Goal: Navigation & Orientation: Find specific page/section

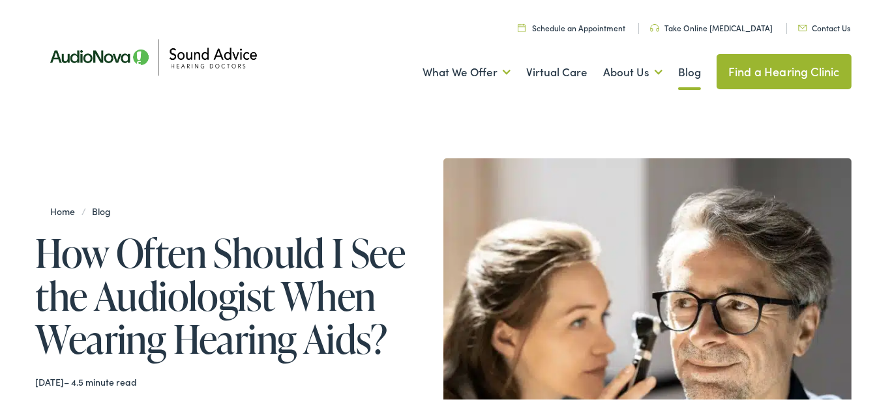
click at [785, 66] on link "Find a Hearing Clinic" at bounding box center [783, 69] width 135 height 35
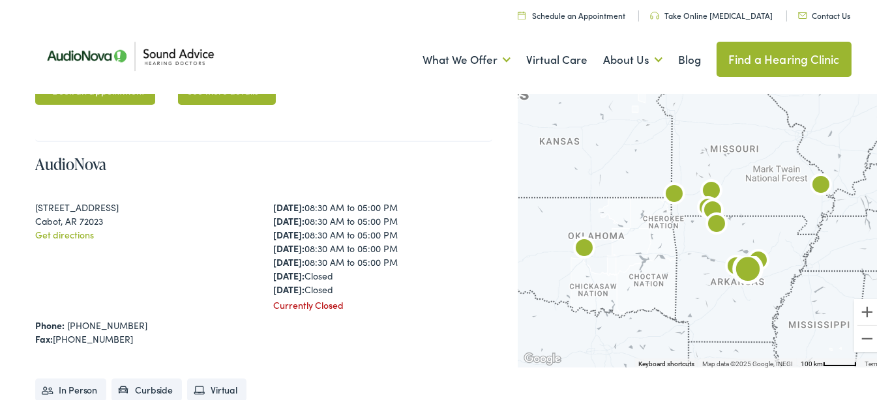
scroll to position [589, 0]
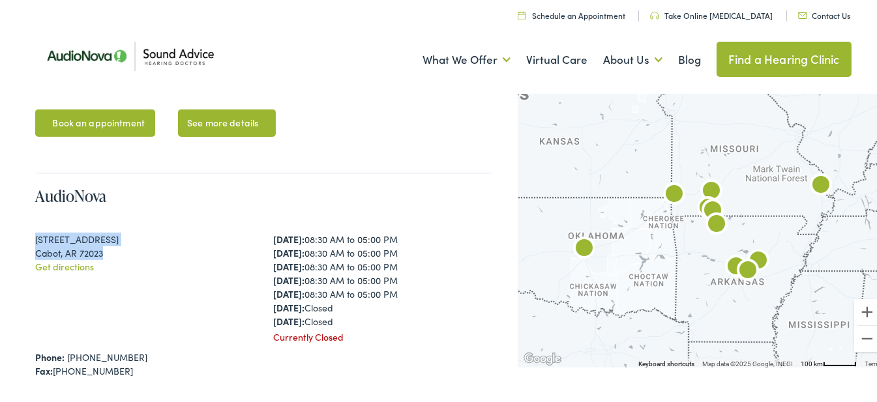
drag, startPoint x: 104, startPoint y: 248, endPoint x: 29, endPoint y: 235, distance: 76.7
copy div "[STREET_ADDRESS]"
click at [292, 190] on h4 "AudioNova" at bounding box center [263, 194] width 457 height 19
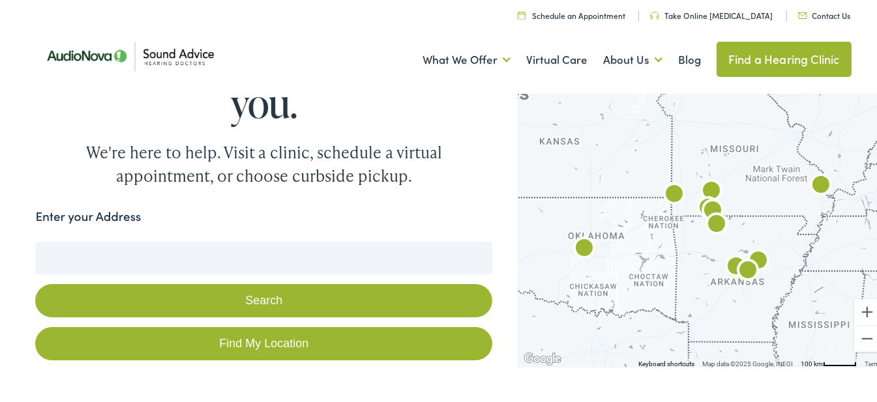
scroll to position [0, 0]
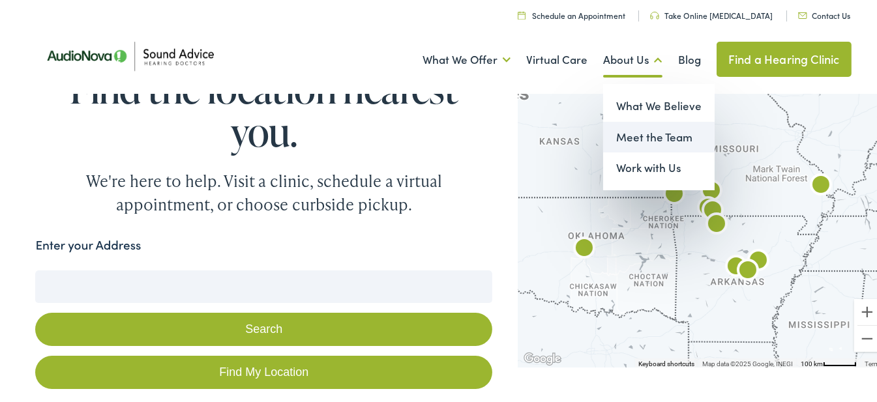
click at [650, 136] on link "Meet the Team" at bounding box center [658, 135] width 111 height 31
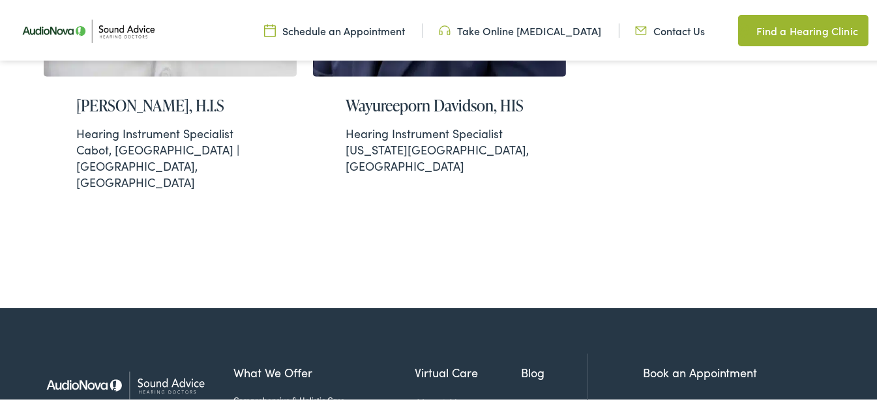
scroll to position [1915, 0]
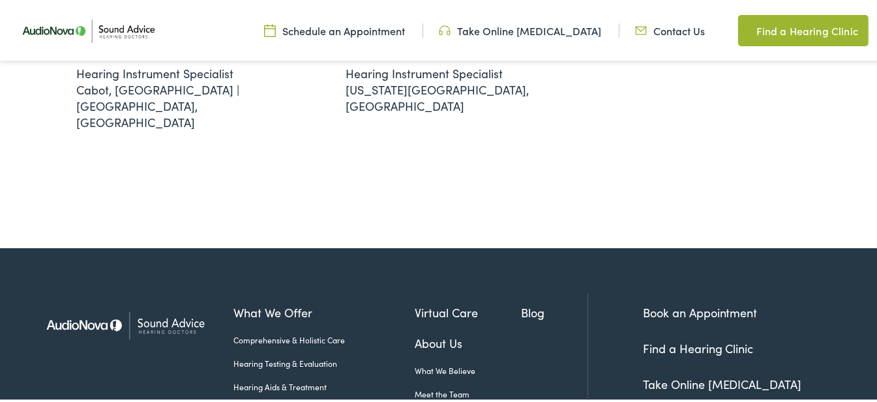
click at [273, 379] on link "Hearing Aids & Treatment" at bounding box center [323, 385] width 181 height 12
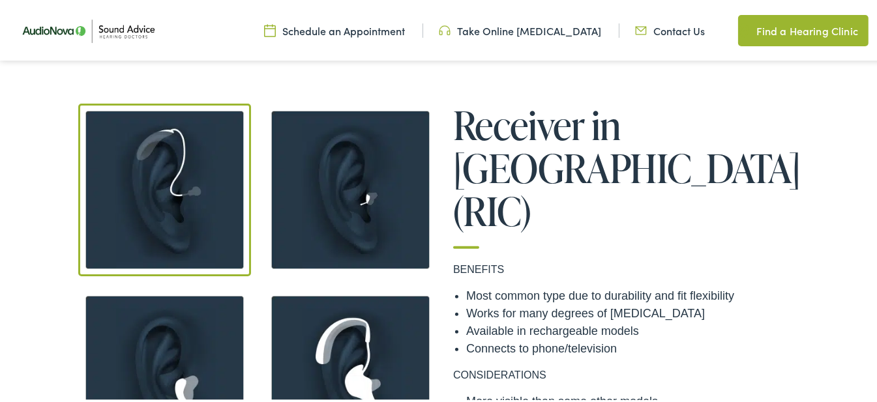
scroll to position [978, 0]
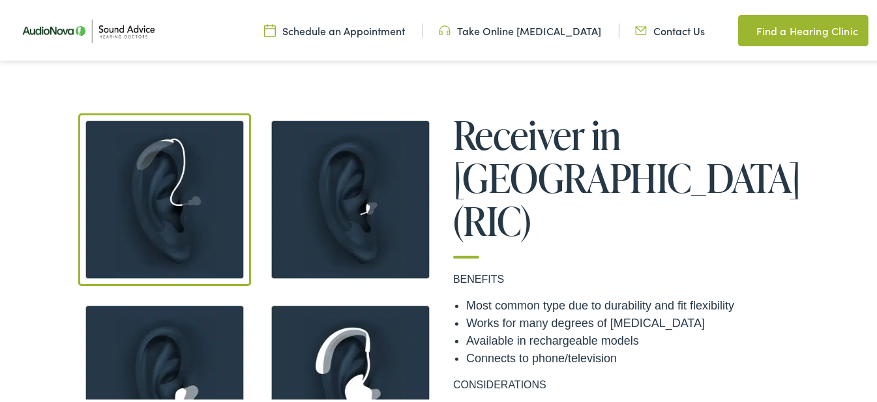
click at [171, 196] on img at bounding box center [164, 197] width 173 height 173
click at [332, 190] on img at bounding box center [350, 197] width 173 height 173
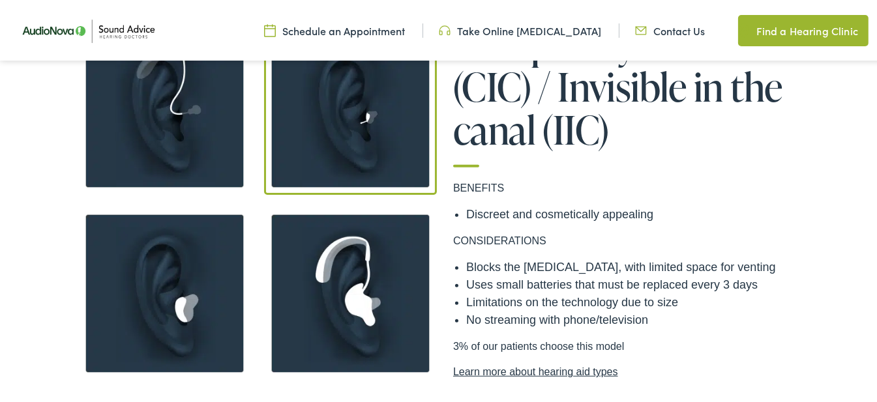
scroll to position [1086, 0]
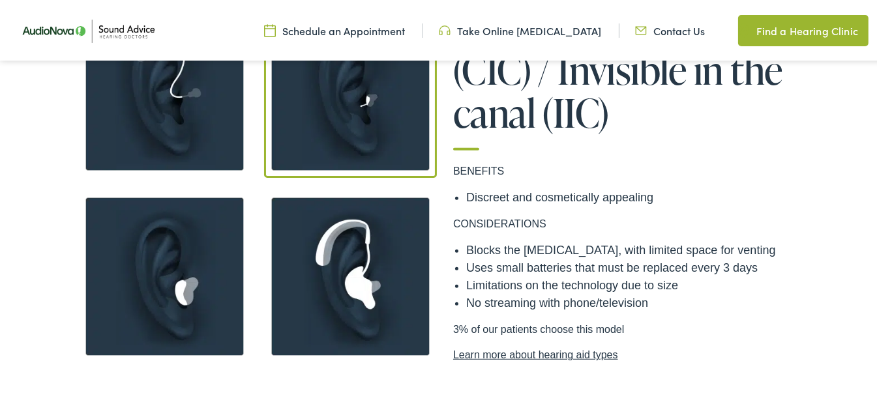
click at [166, 261] on img at bounding box center [164, 274] width 173 height 173
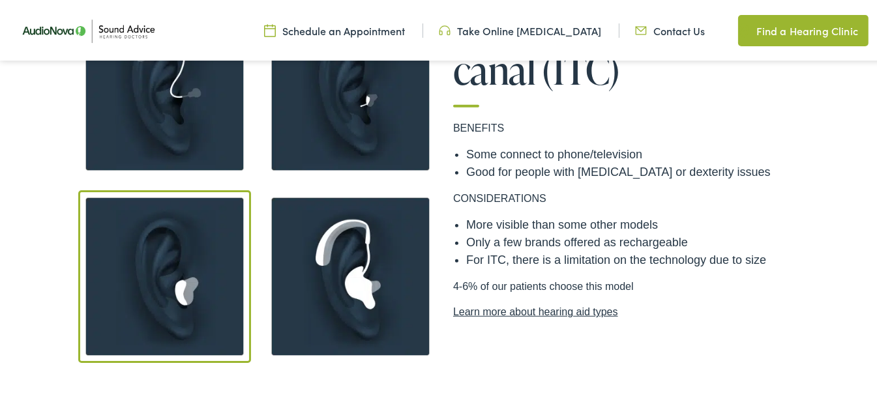
click at [358, 257] on img at bounding box center [350, 274] width 173 height 173
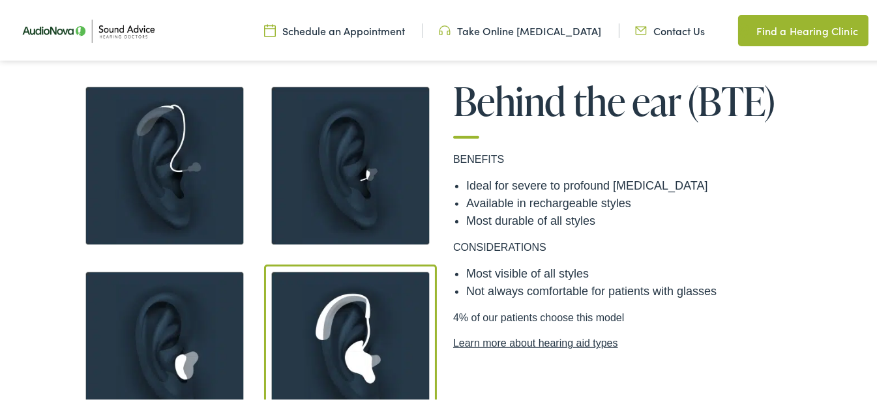
scroll to position [978, 0]
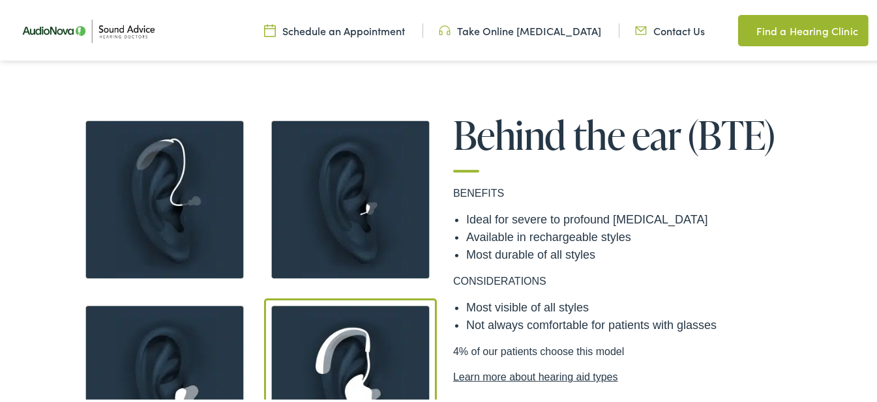
click at [169, 178] on img at bounding box center [164, 197] width 173 height 173
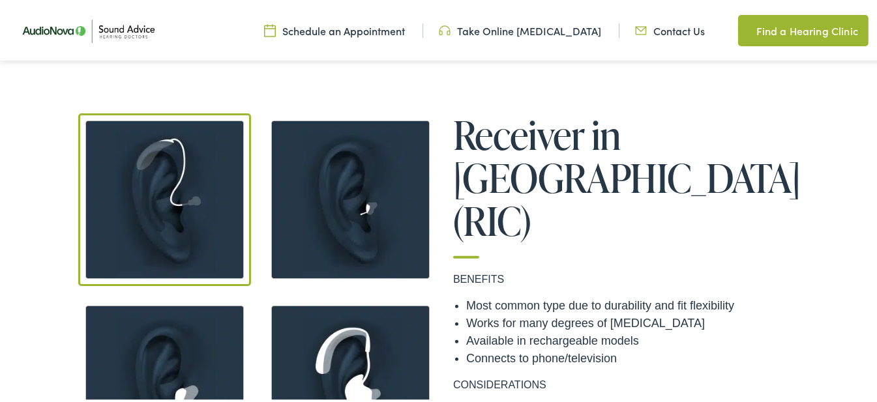
click at [349, 355] on img at bounding box center [350, 383] width 173 height 173
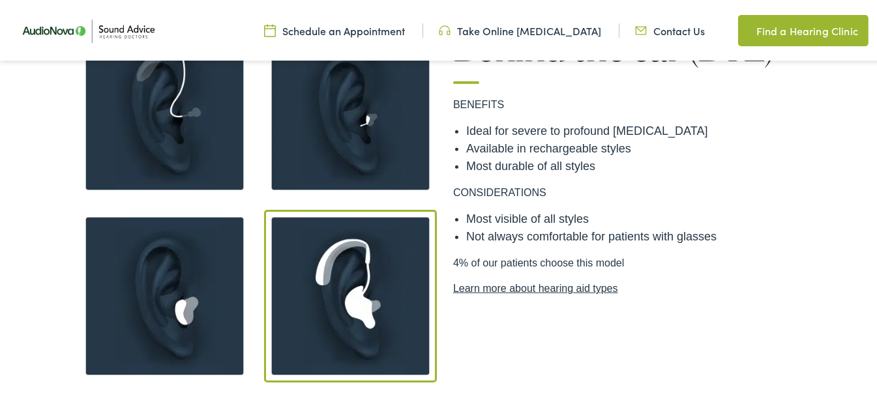
scroll to position [1086, 0]
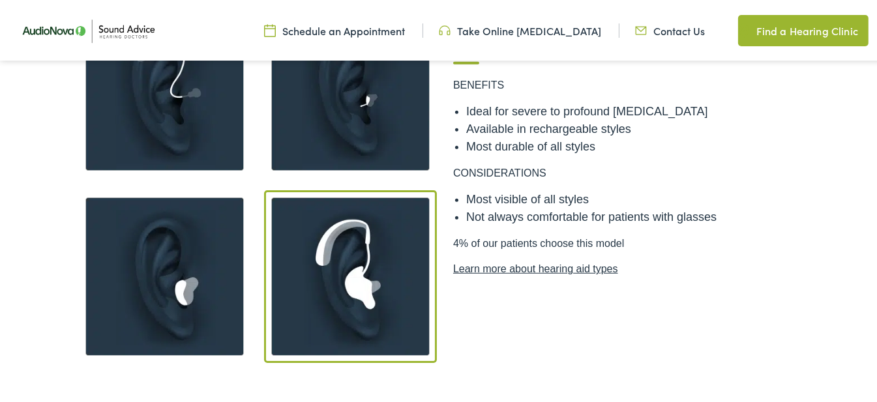
click at [341, 267] on img at bounding box center [350, 274] width 173 height 173
click at [339, 267] on img at bounding box center [350, 274] width 173 height 173
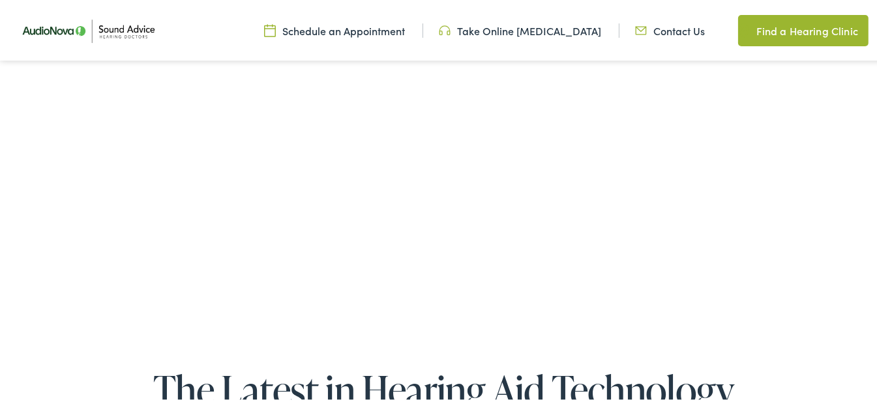
scroll to position [2389, 0]
